Goal: Task Accomplishment & Management: Complete application form

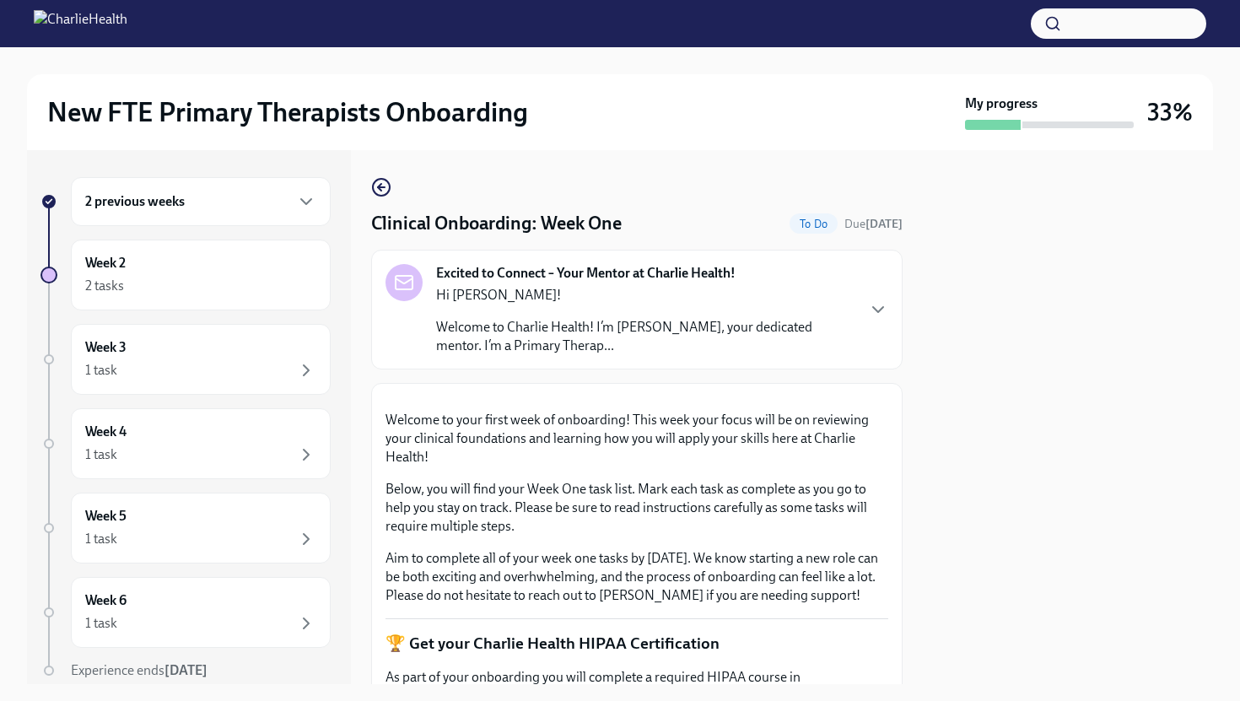
scroll to position [27, 0]
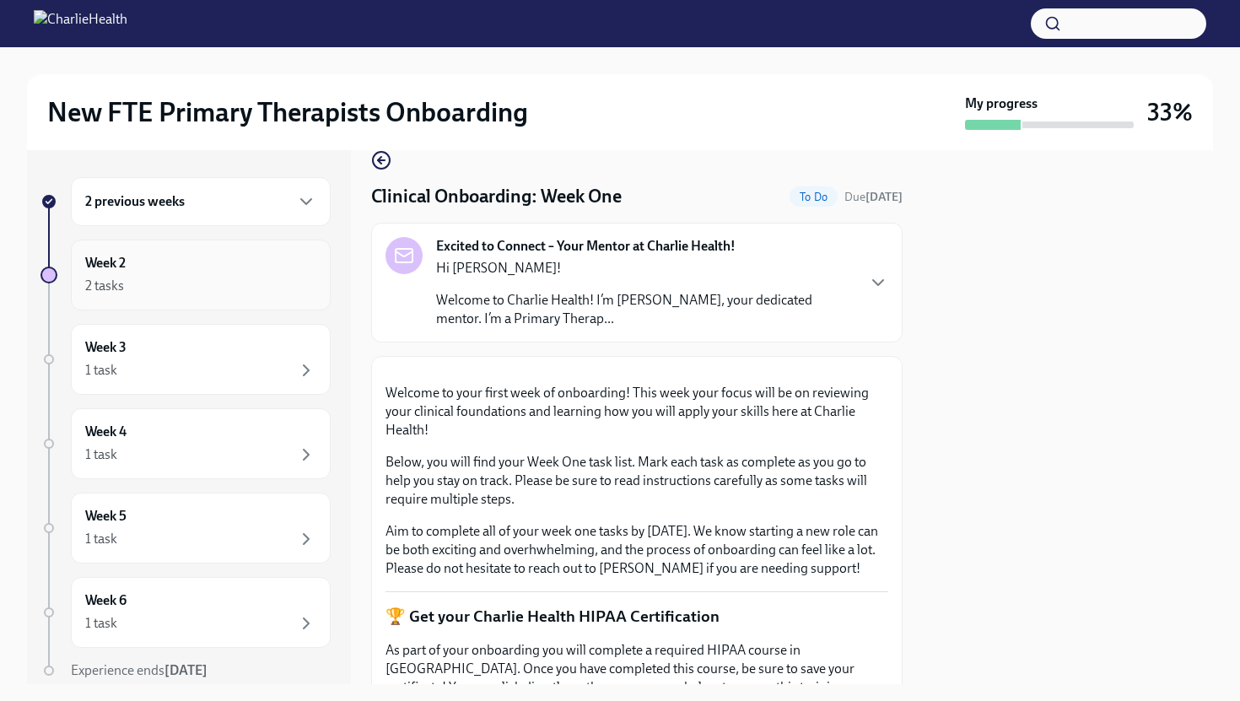
click at [185, 265] on div "Week 2 2 tasks" at bounding box center [200, 275] width 231 height 42
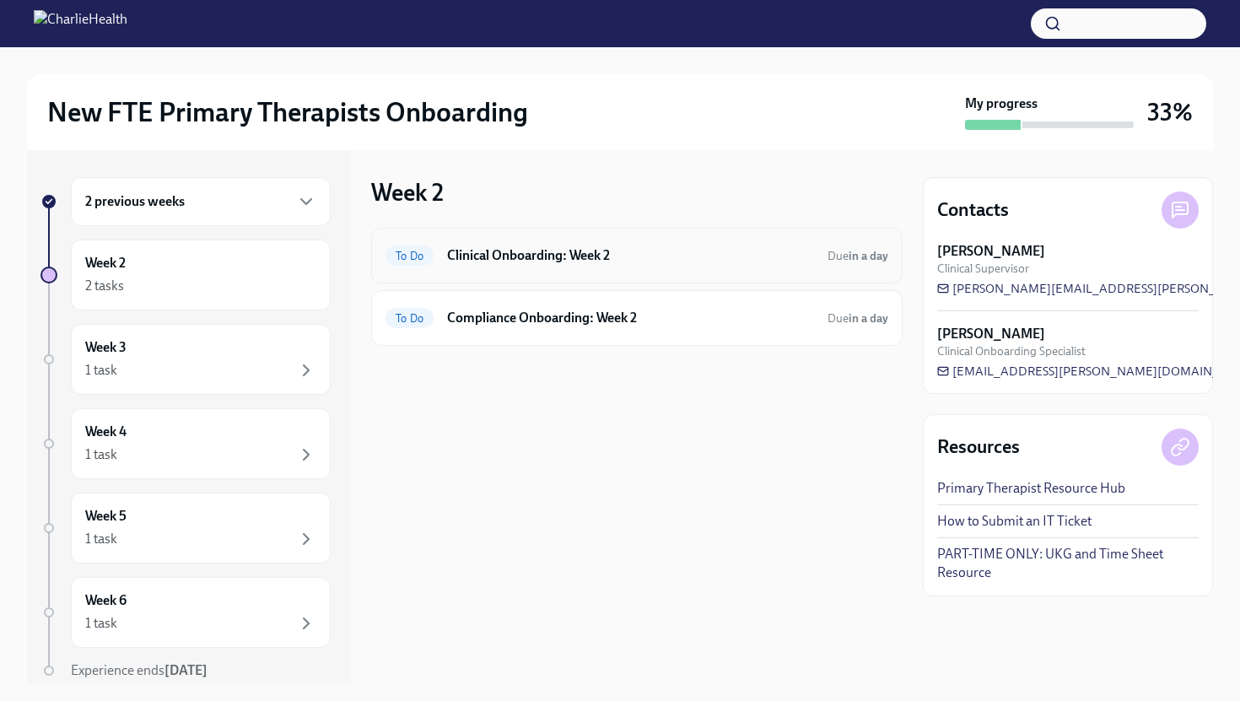
click at [578, 260] on h6 "Clinical Onboarding: Week 2" at bounding box center [630, 255] width 367 height 19
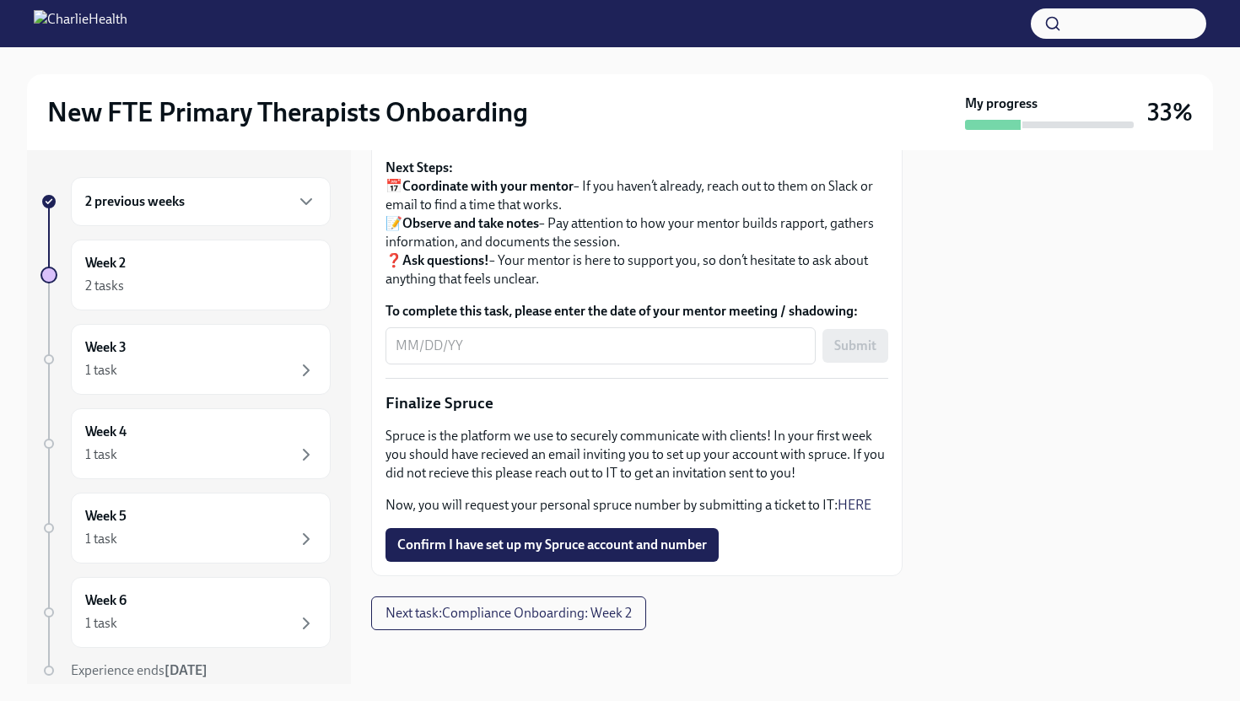
scroll to position [1885, 0]
click at [513, 356] on textarea "To complete this task, please enter the date of your mentor meeting / shadowing:" at bounding box center [601, 346] width 410 height 20
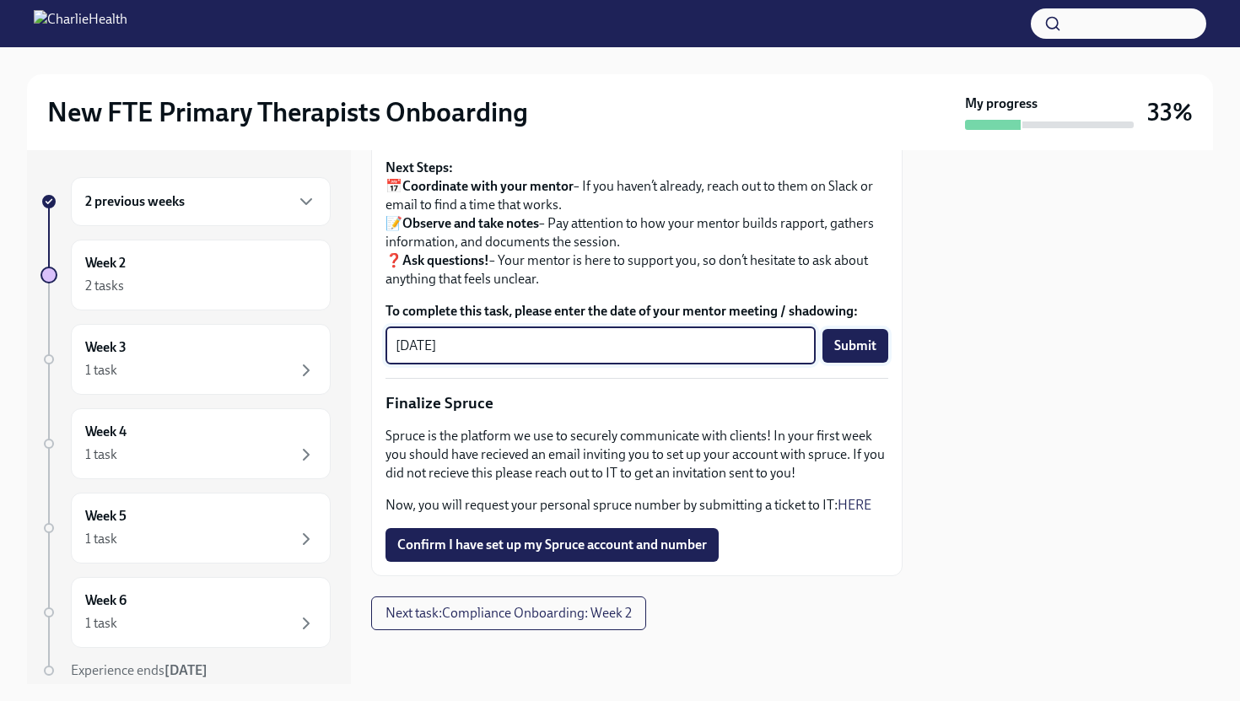
type textarea "[DATE]"
click at [850, 354] on span "Submit" at bounding box center [855, 345] width 42 height 17
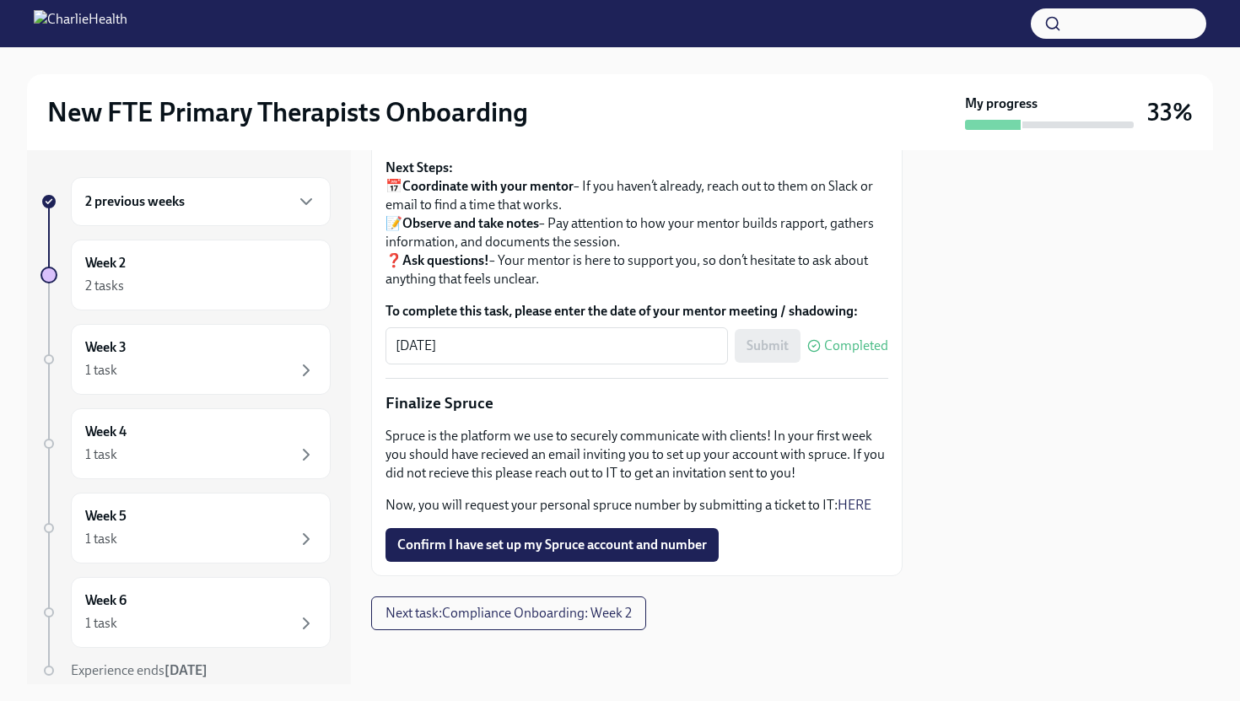
scroll to position [1980, 0]
click at [605, 530] on button "Confirm I have set up my Spruce account and number" at bounding box center [552, 545] width 333 height 34
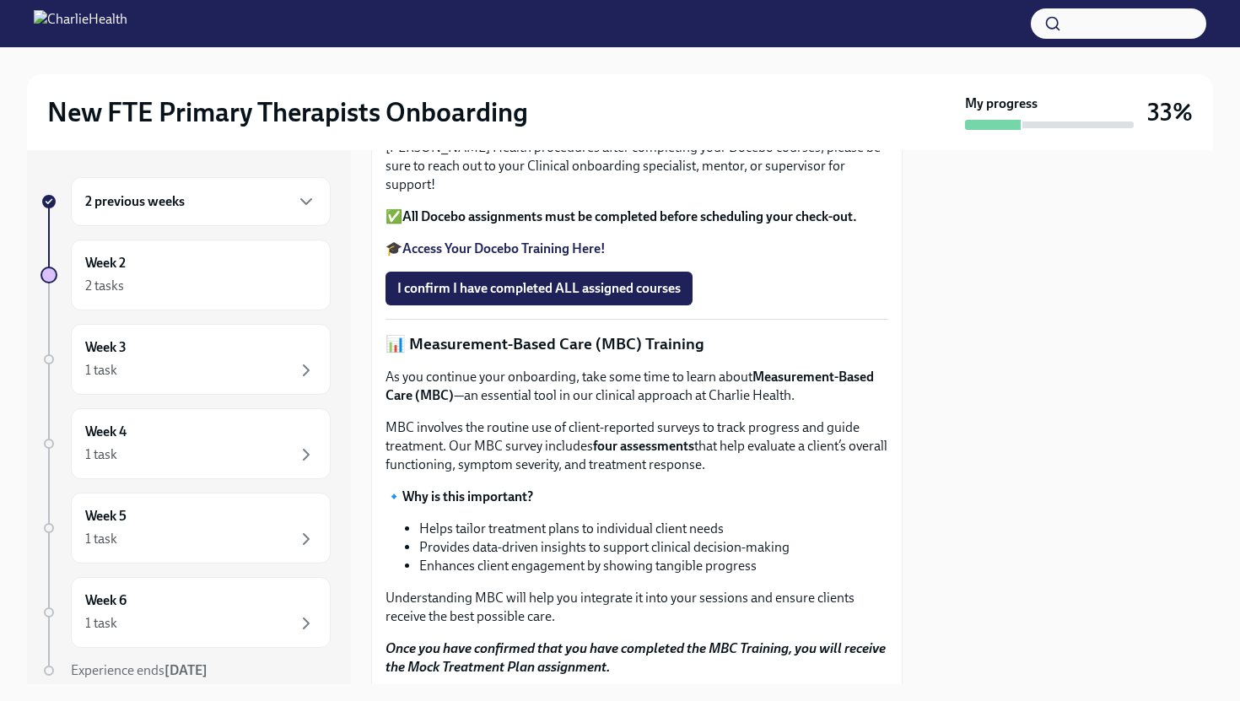
scroll to position [549, 0]
click at [548, 256] on strong "Access Your Docebo Training Here!" at bounding box center [503, 248] width 203 height 16
